Goal: Task Accomplishment & Management: Use online tool/utility

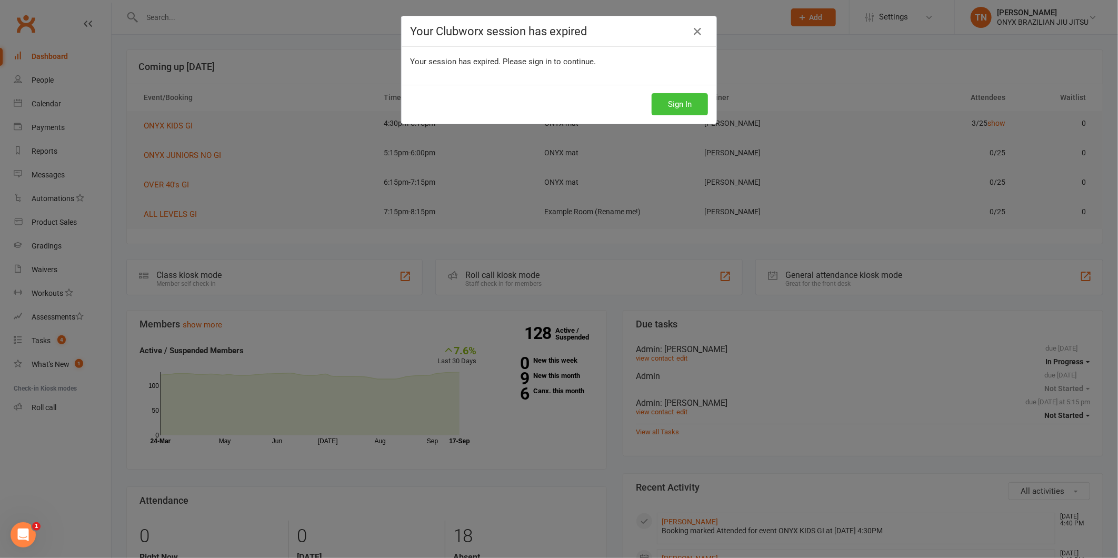
click at [674, 100] on button "Sign In" at bounding box center [679, 104] width 56 height 22
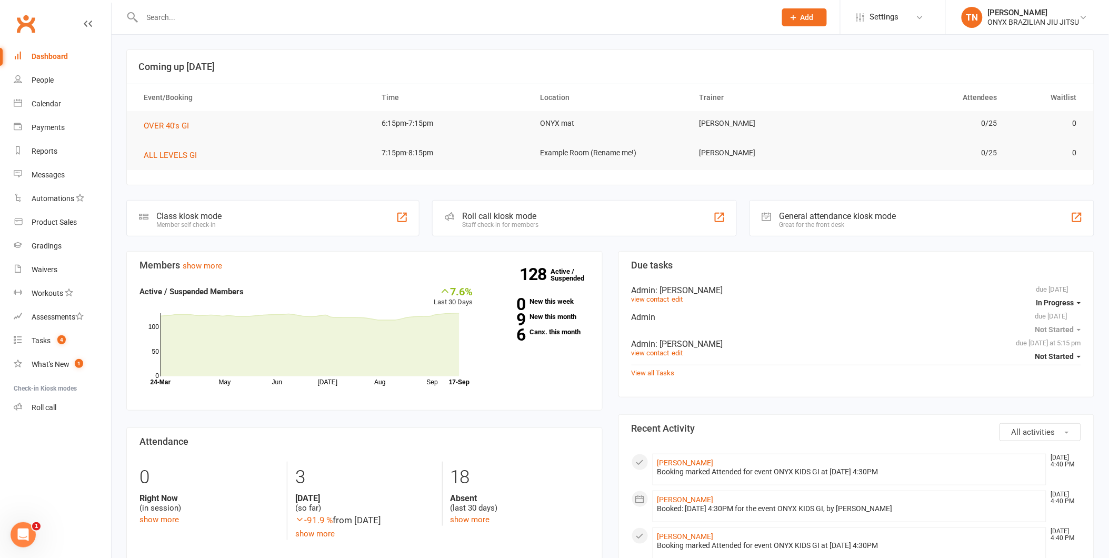
click at [527, 205] on div "Roll call kiosk mode Staff check-in for members" at bounding box center [584, 218] width 304 height 36
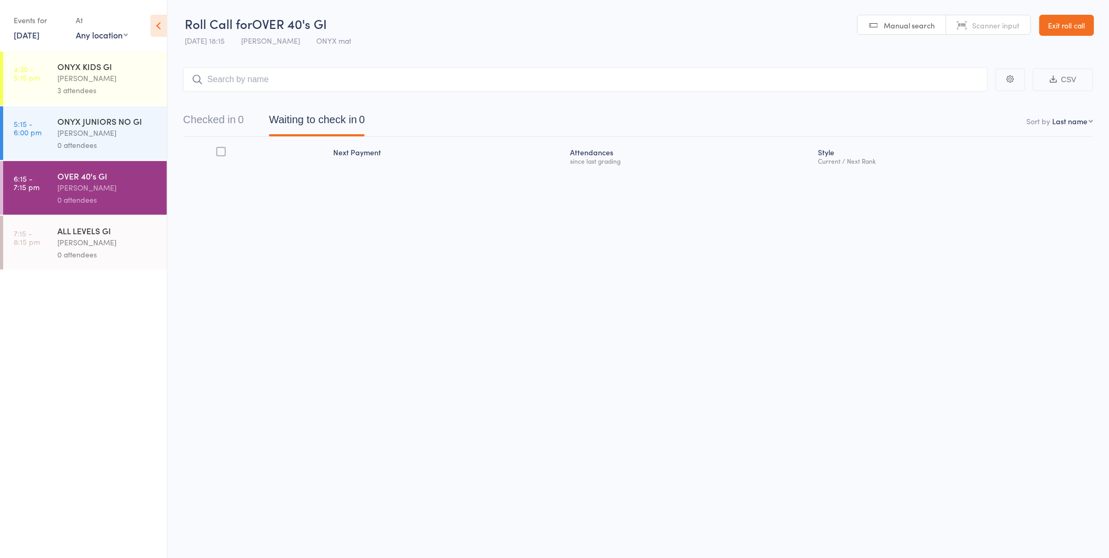
click at [82, 144] on div "0 attendees" at bounding box center [107, 145] width 100 height 12
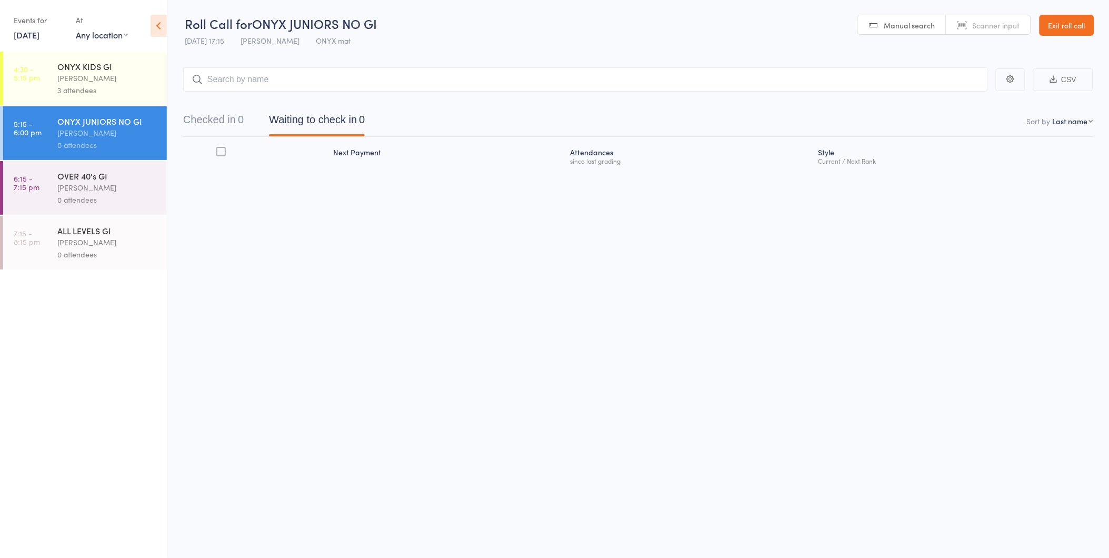
click at [421, 87] on input "search" at bounding box center [585, 79] width 804 height 24
type input "lachlan"
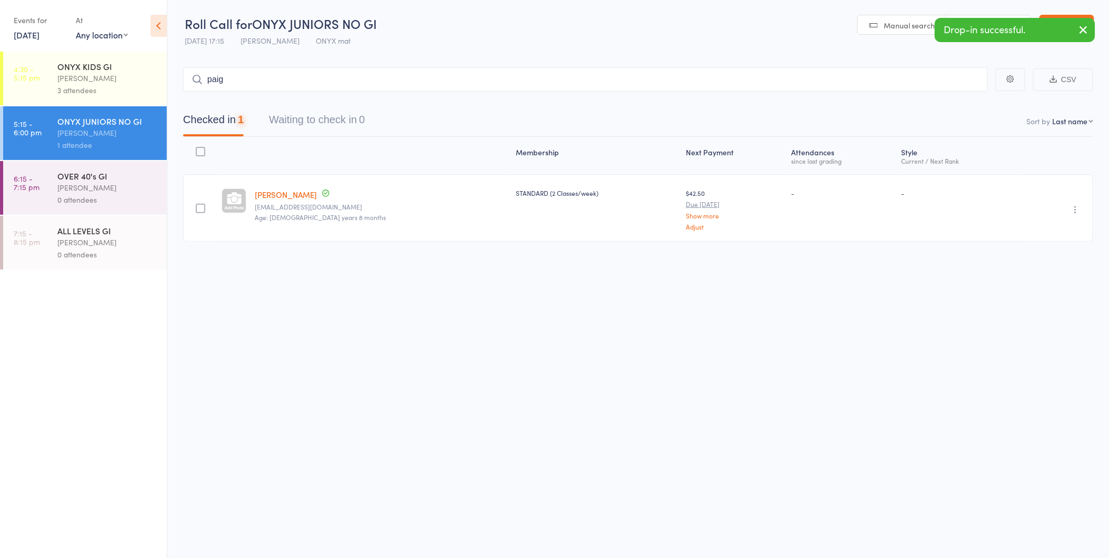
type input "paige"
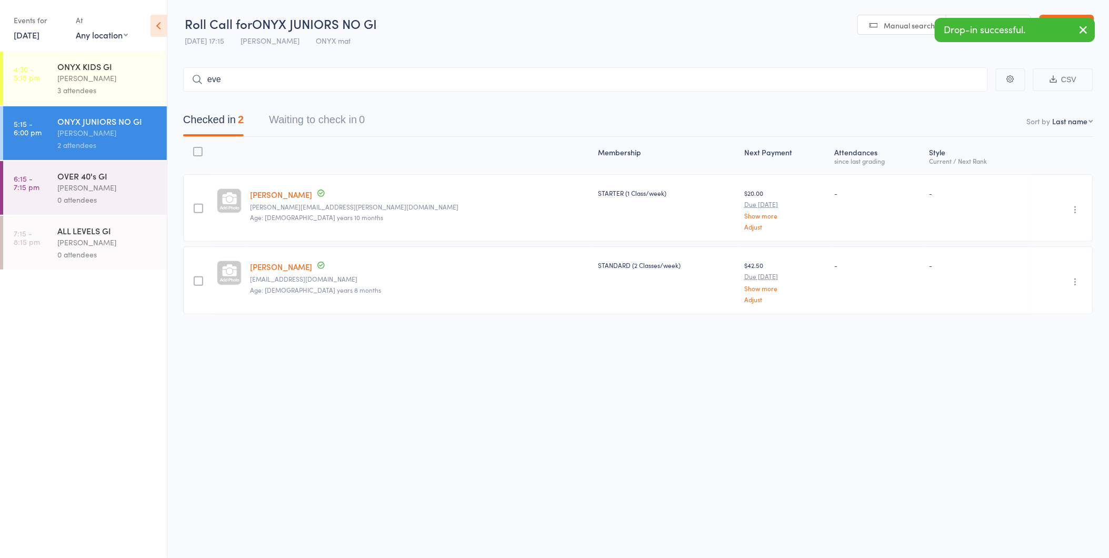
type input "ever"
type input "roman"
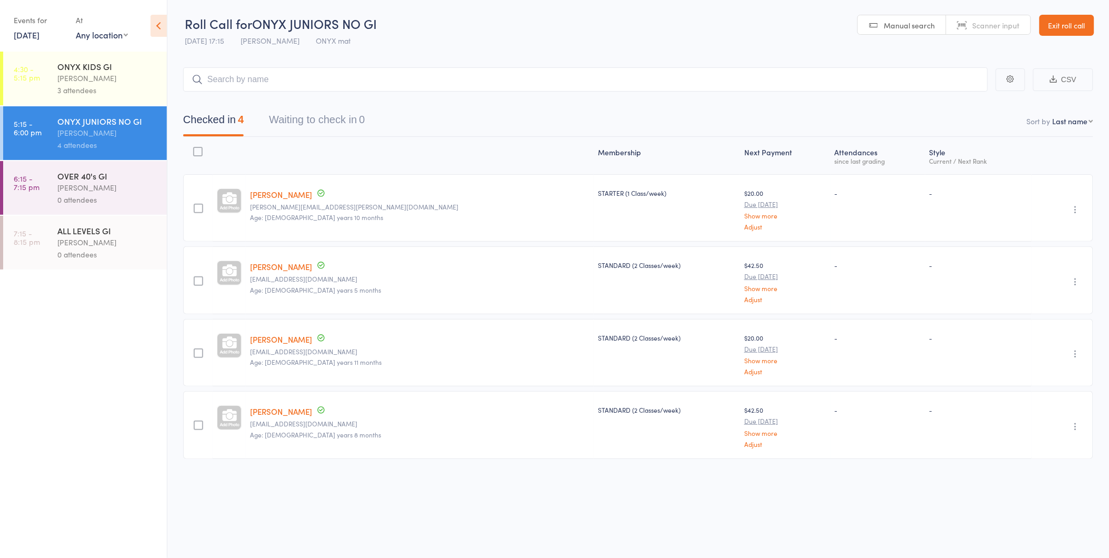
click at [82, 169] on div "OVER 40's GI IAN Narvaez 0 attendees" at bounding box center [111, 188] width 109 height 54
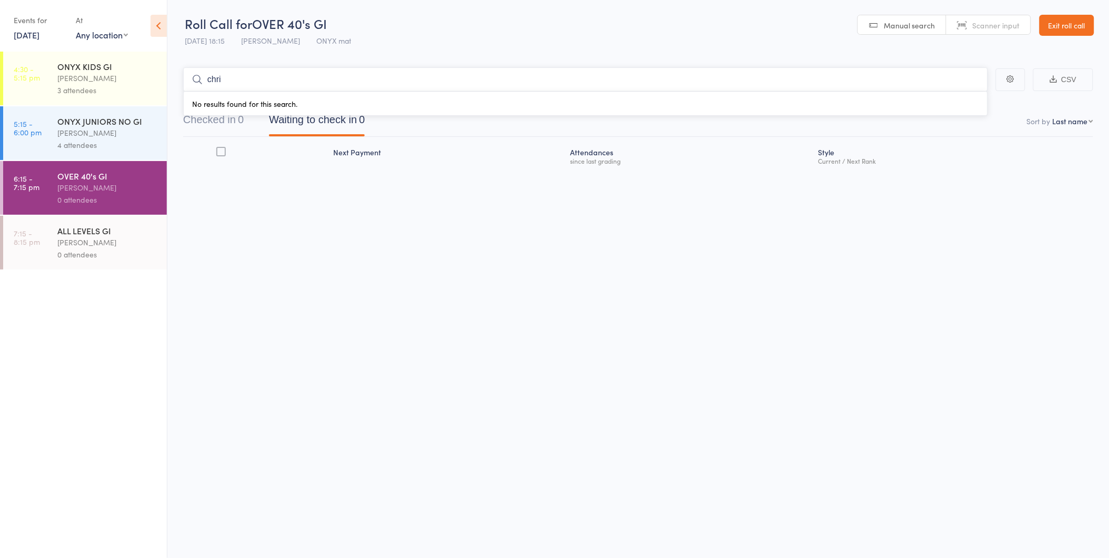
type input "chris"
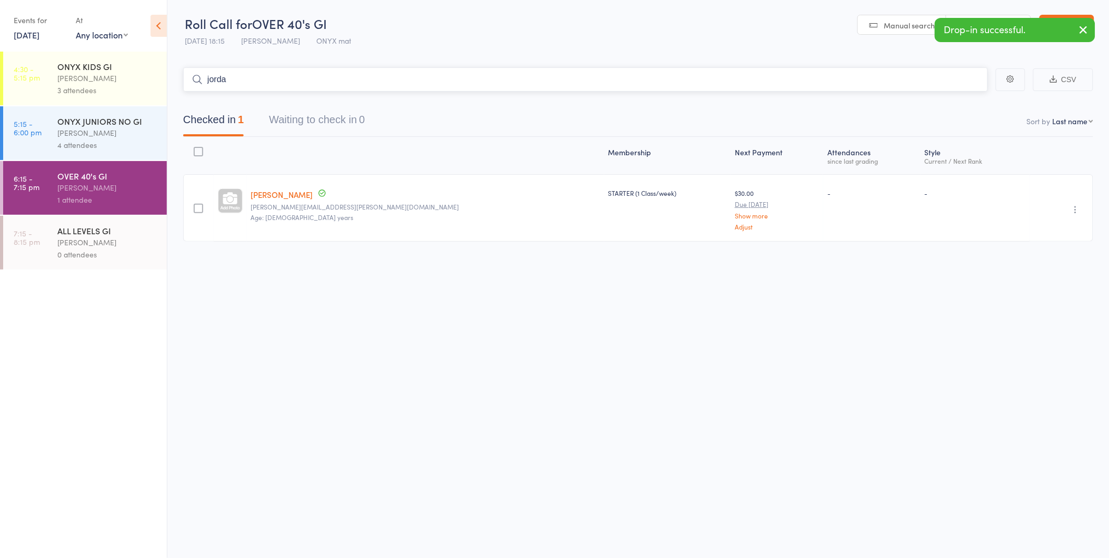
type input "jordan"
type input "mar"
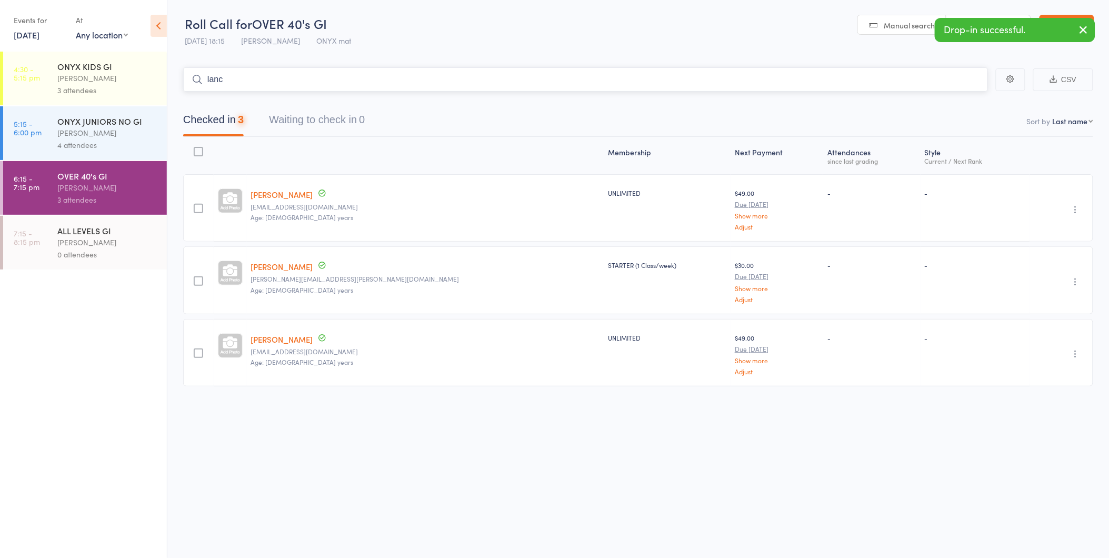
type input "lance"
type input "matt m"
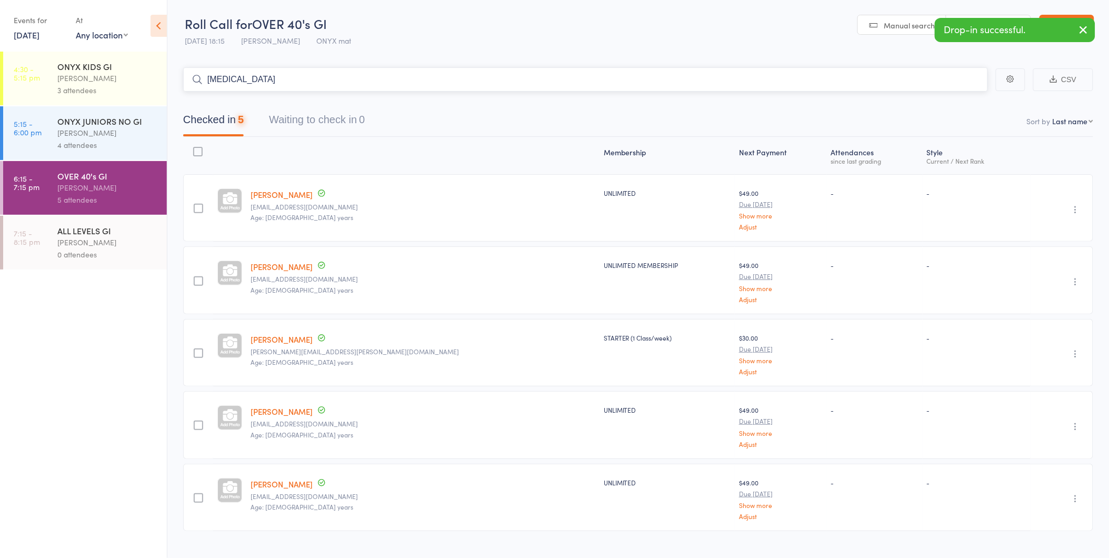
type input "tobia"
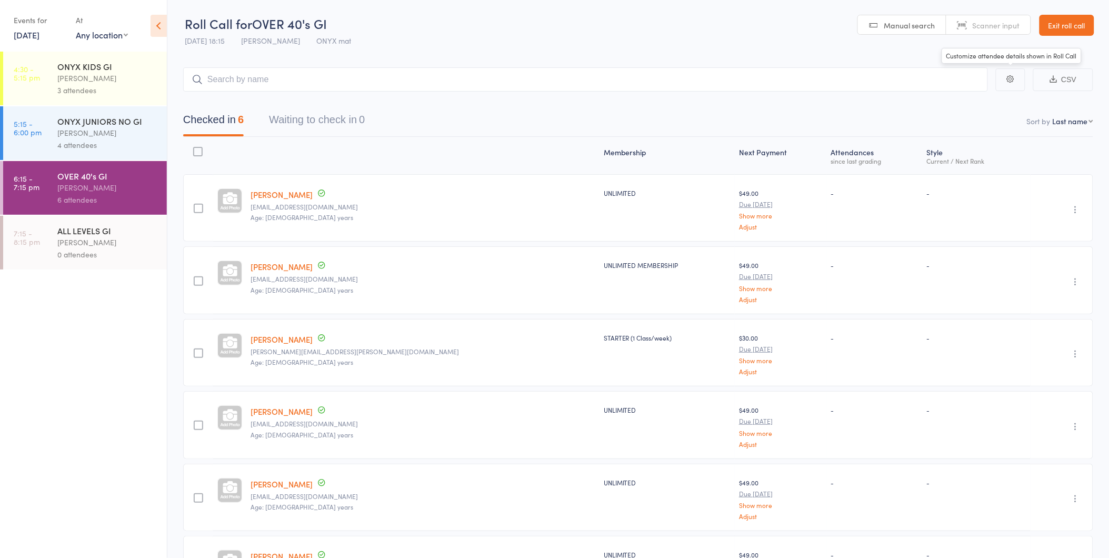
click at [1051, 9] on header "Roll Call for OVER 40's GI 17 Sep 18:15 IAN Narvaez ONYX mat Manual search Scan…" at bounding box center [637, 26] width 941 height 52
click at [1064, 28] on link "Exit roll call" at bounding box center [1066, 25] width 55 height 21
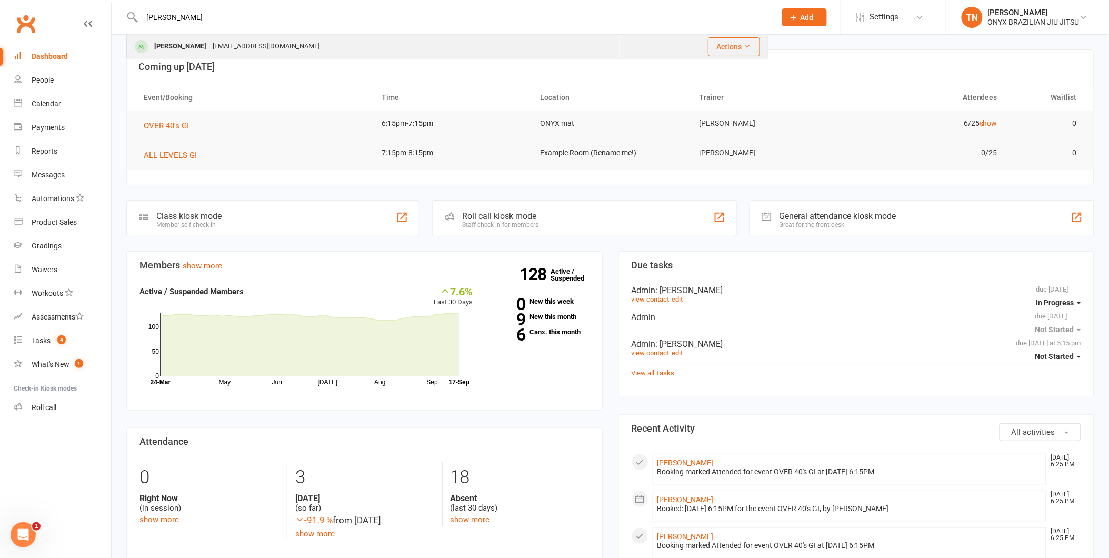
type input "adam"
click at [160, 41] on div "Adam Chohaili" at bounding box center [180, 46] width 58 height 15
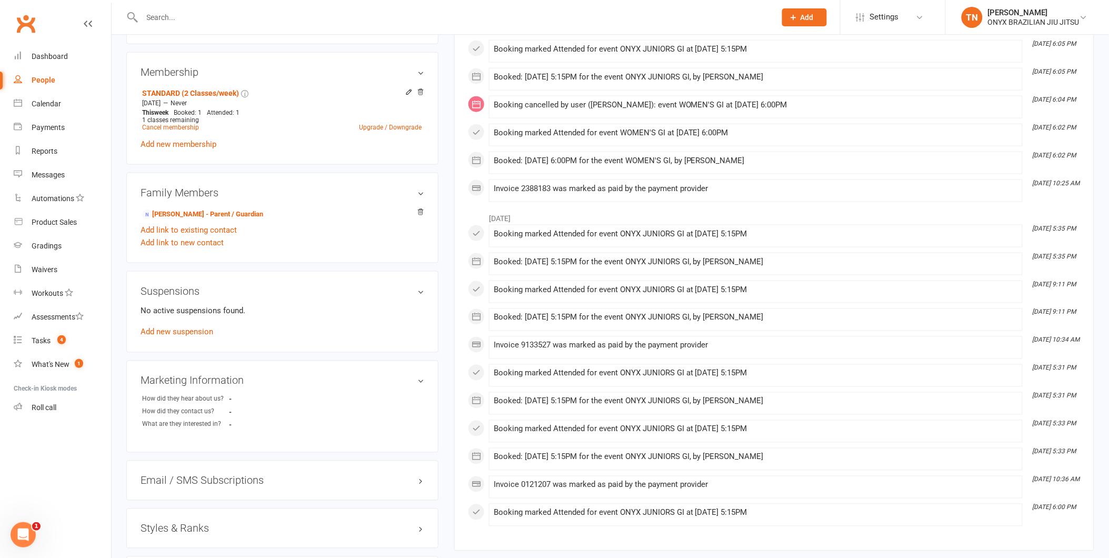
scroll to position [572, 0]
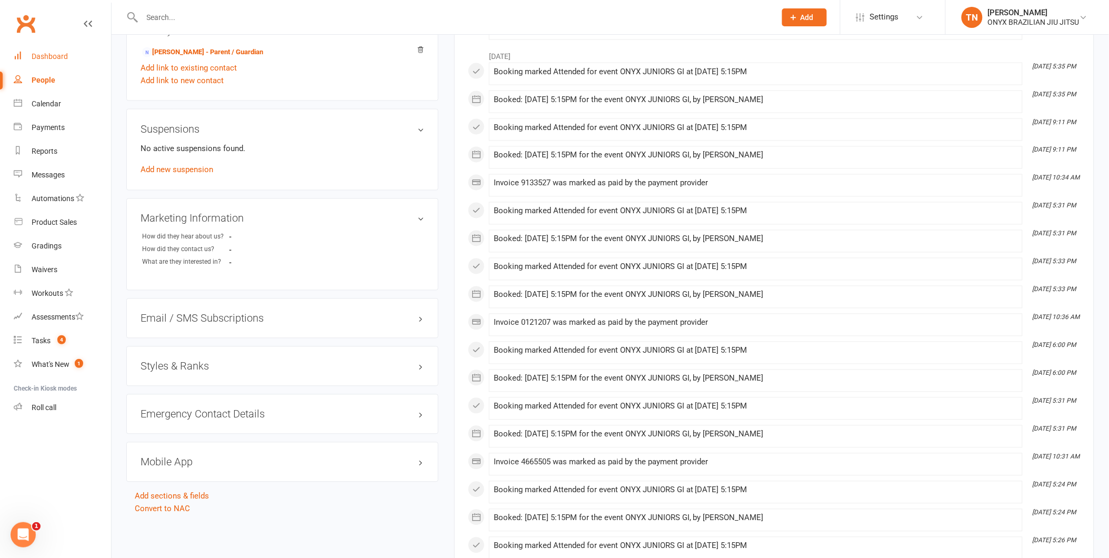
click at [58, 53] on div "Dashboard" at bounding box center [50, 56] width 36 height 8
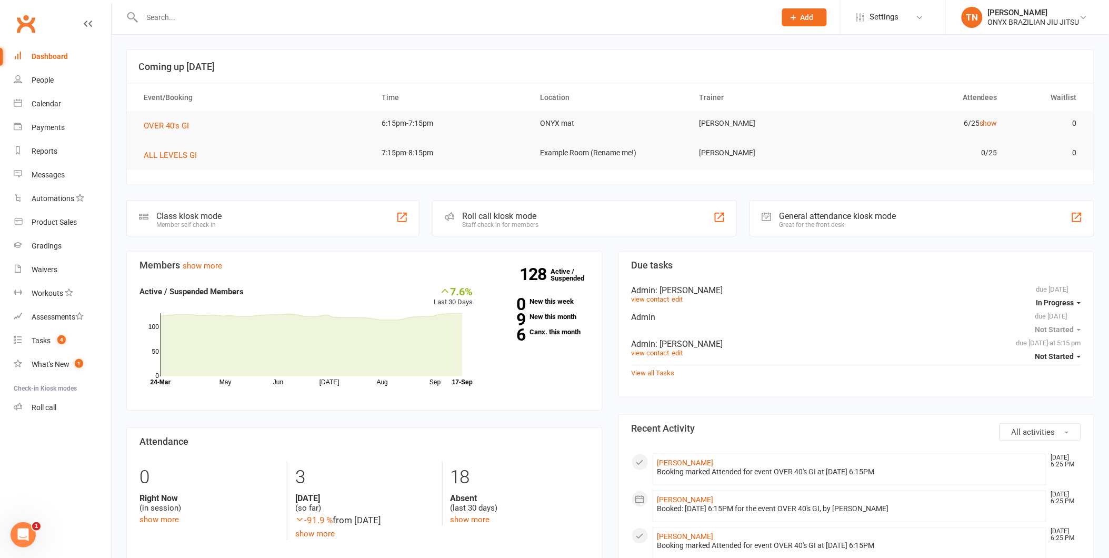
click at [498, 224] on div "Staff check-in for members" at bounding box center [500, 224] width 76 height 7
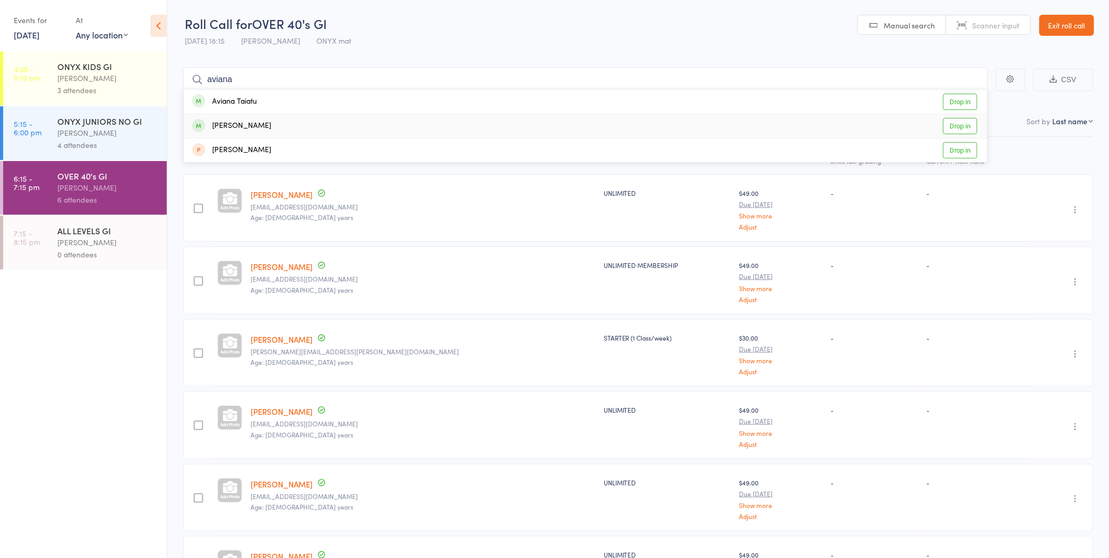
type input "aviana"
click at [174, 128] on main "aviana Aviana Taiatu Drop in Alianna Agsalda Drop in Aryana Shrestha Drop in CS…" at bounding box center [637, 351] width 941 height 598
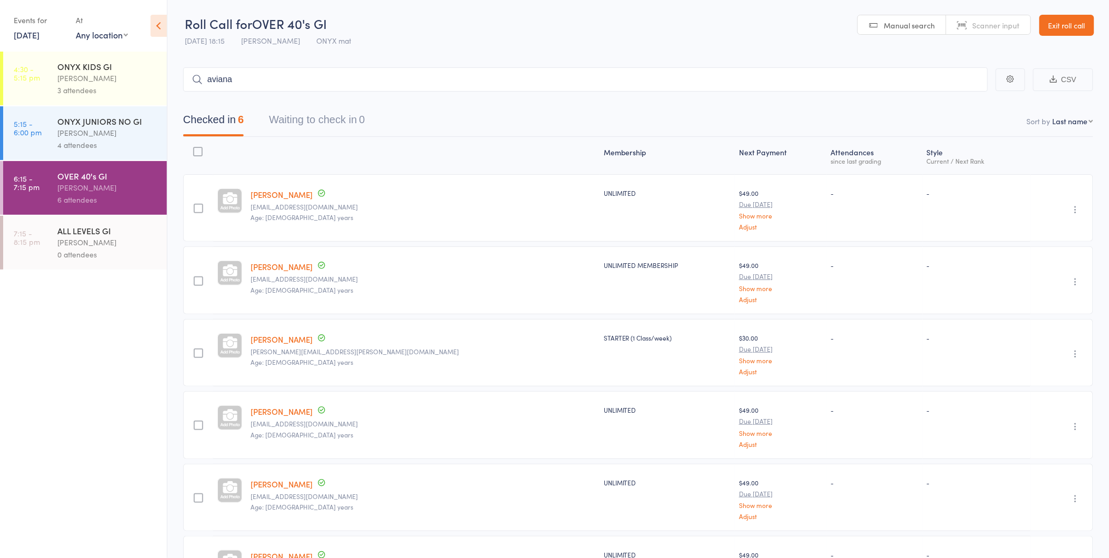
click at [146, 134] on div "[PERSON_NAME]" at bounding box center [107, 133] width 100 height 12
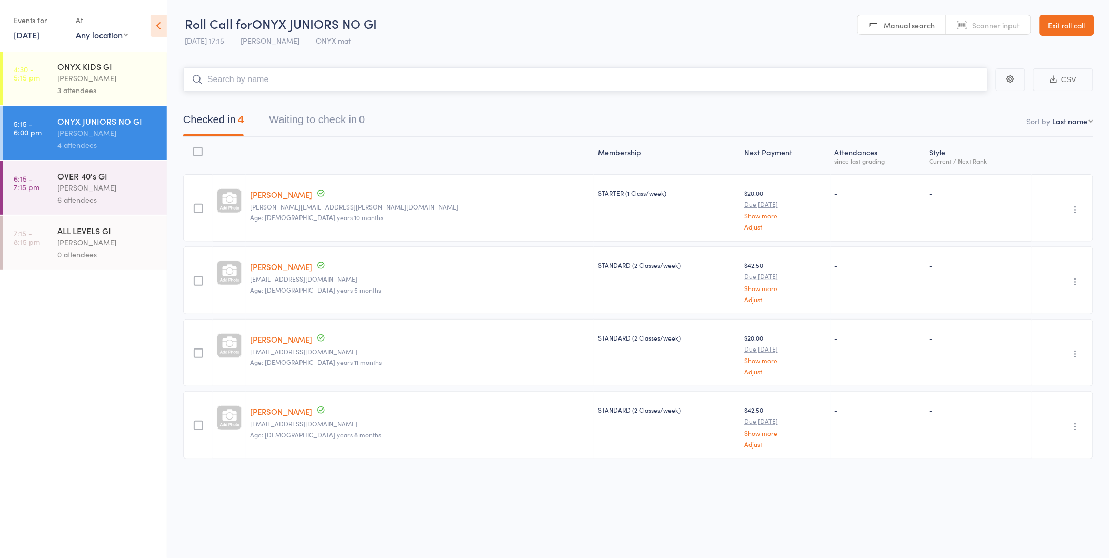
click at [256, 84] on input "search" at bounding box center [585, 79] width 804 height 24
type input "aviana"
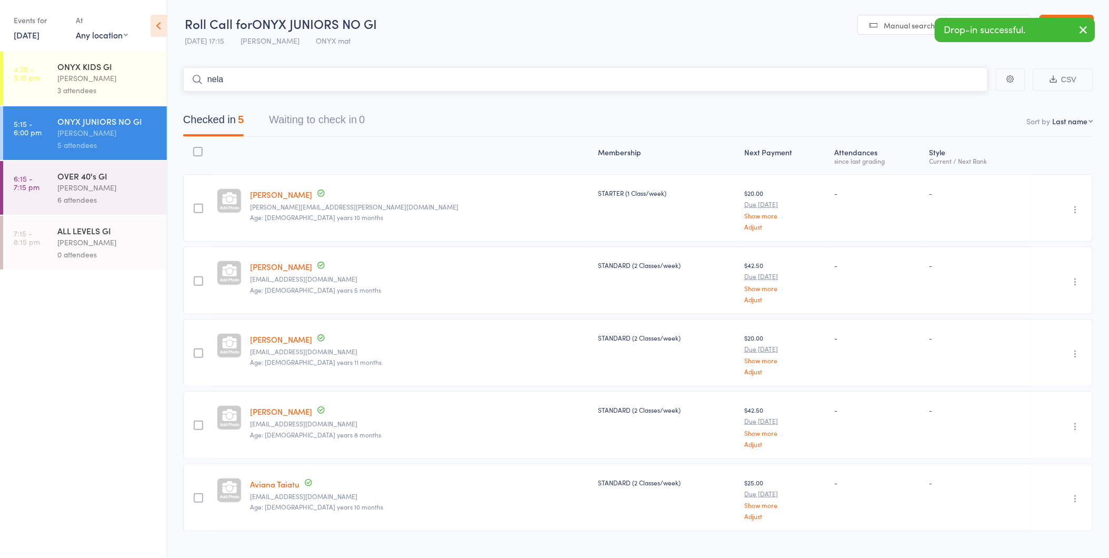
type input "nela j"
type input "georgia"
type input "abbey"
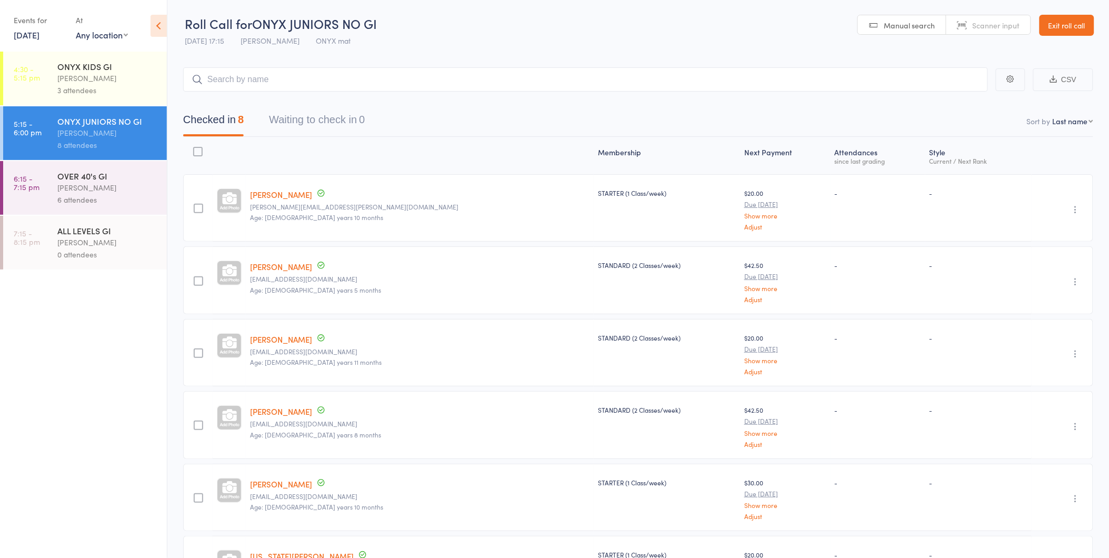
click at [1065, 17] on link "Exit roll call" at bounding box center [1066, 25] width 55 height 21
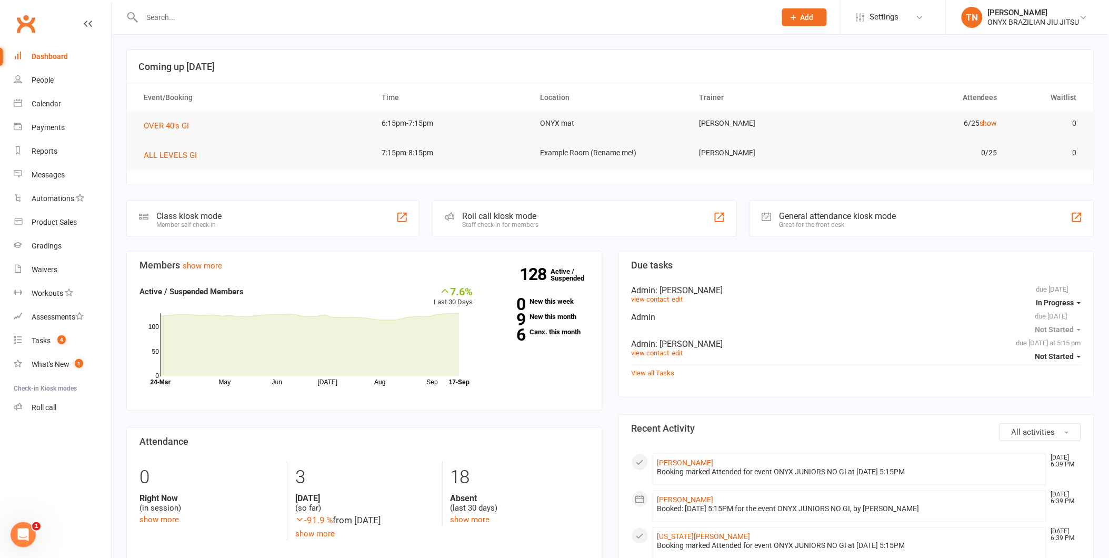
click at [222, 15] on input "text" at bounding box center [453, 17] width 629 height 15
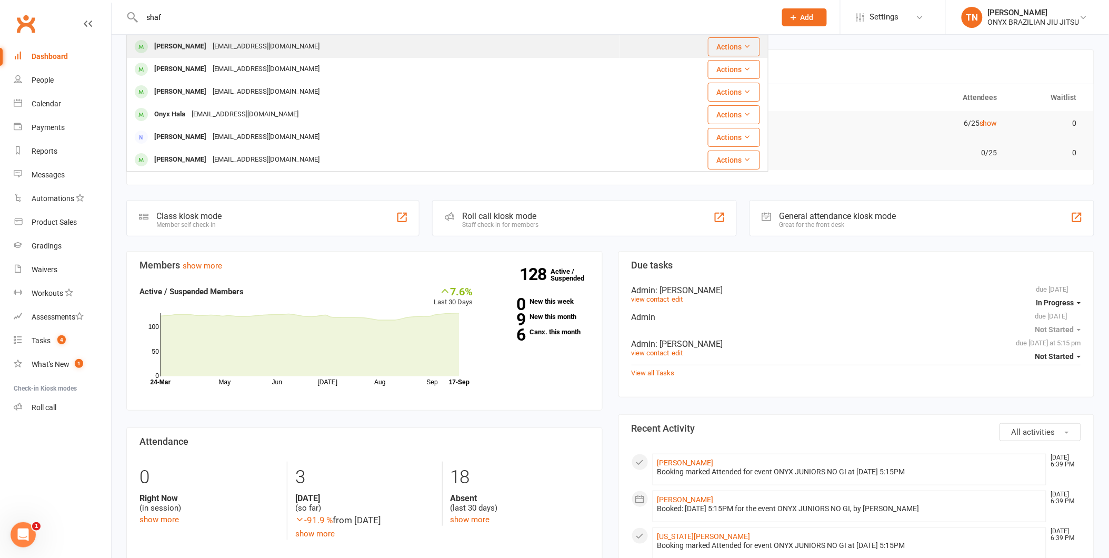
type input "shaf"
click at [235, 48] on div "[EMAIL_ADDRESS][DOMAIN_NAME]" at bounding box center [265, 46] width 113 height 15
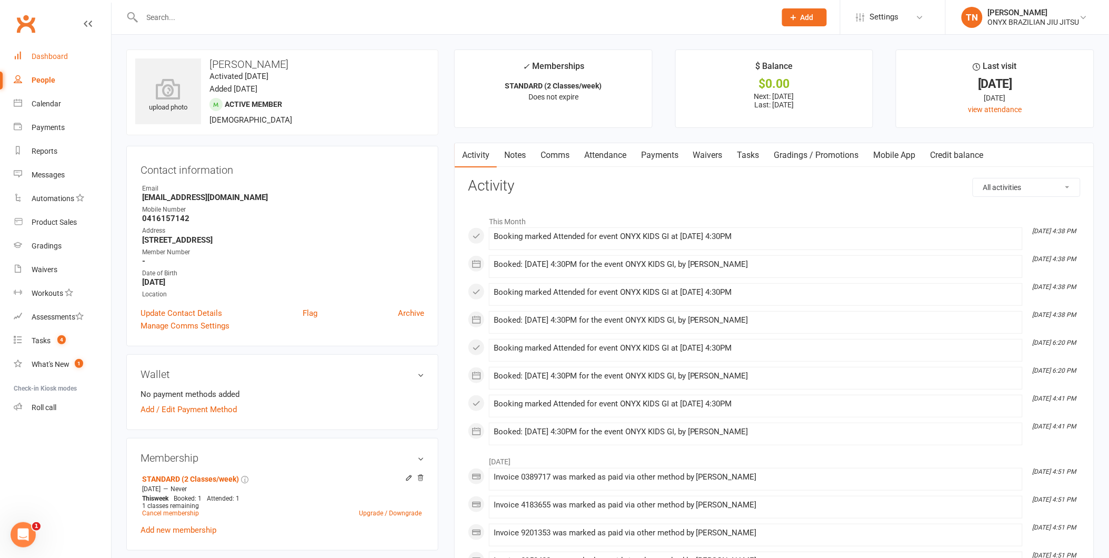
click at [61, 53] on div "Dashboard" at bounding box center [50, 56] width 36 height 8
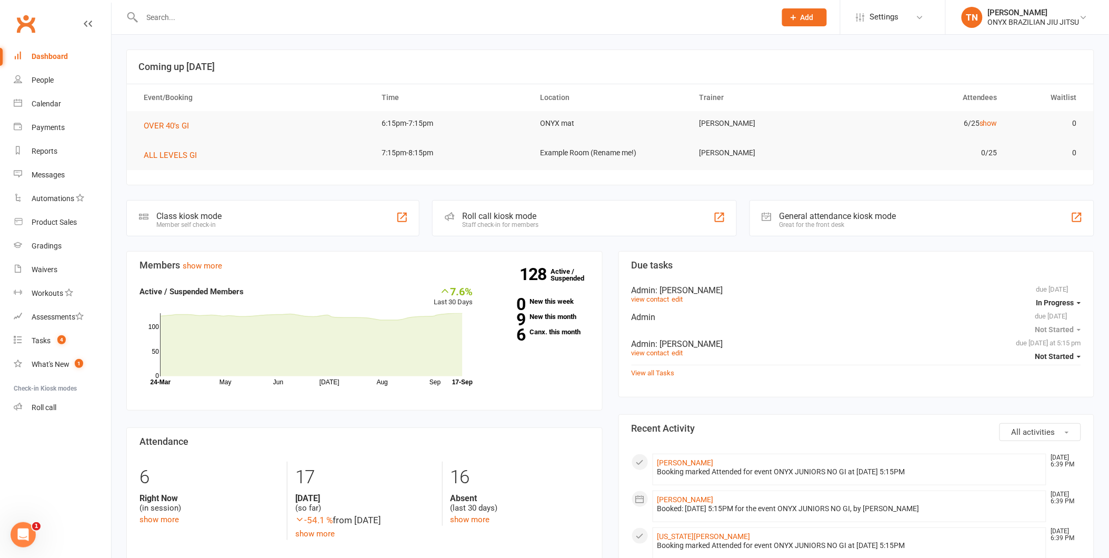
click at [509, 226] on div "Staff check-in for members" at bounding box center [500, 224] width 76 height 7
